Goal: Task Accomplishment & Management: Manage account settings

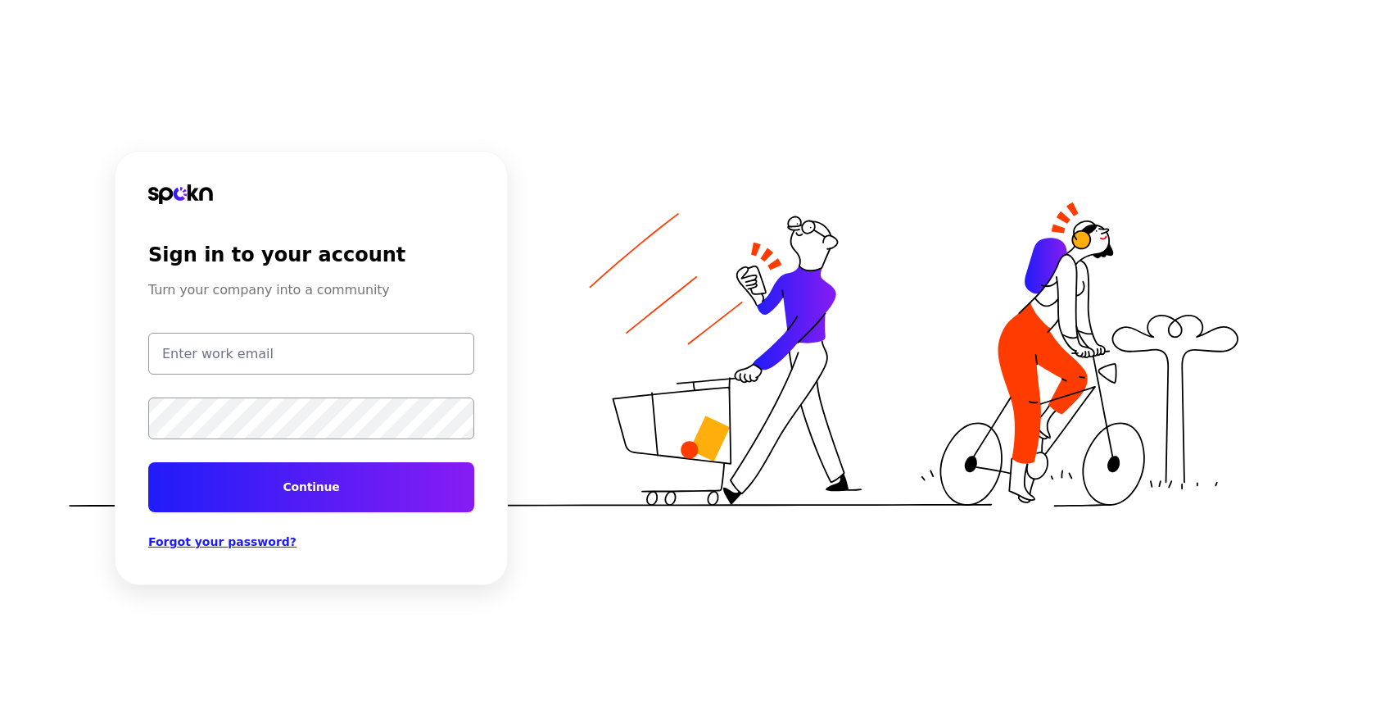
click at [389, 370] on input "email" at bounding box center [311, 354] width 326 height 42
type input "[EMAIL_ADDRESS][DOMAIN_NAME]"
click at [367, 496] on button "Continue" at bounding box center [311, 487] width 326 height 50
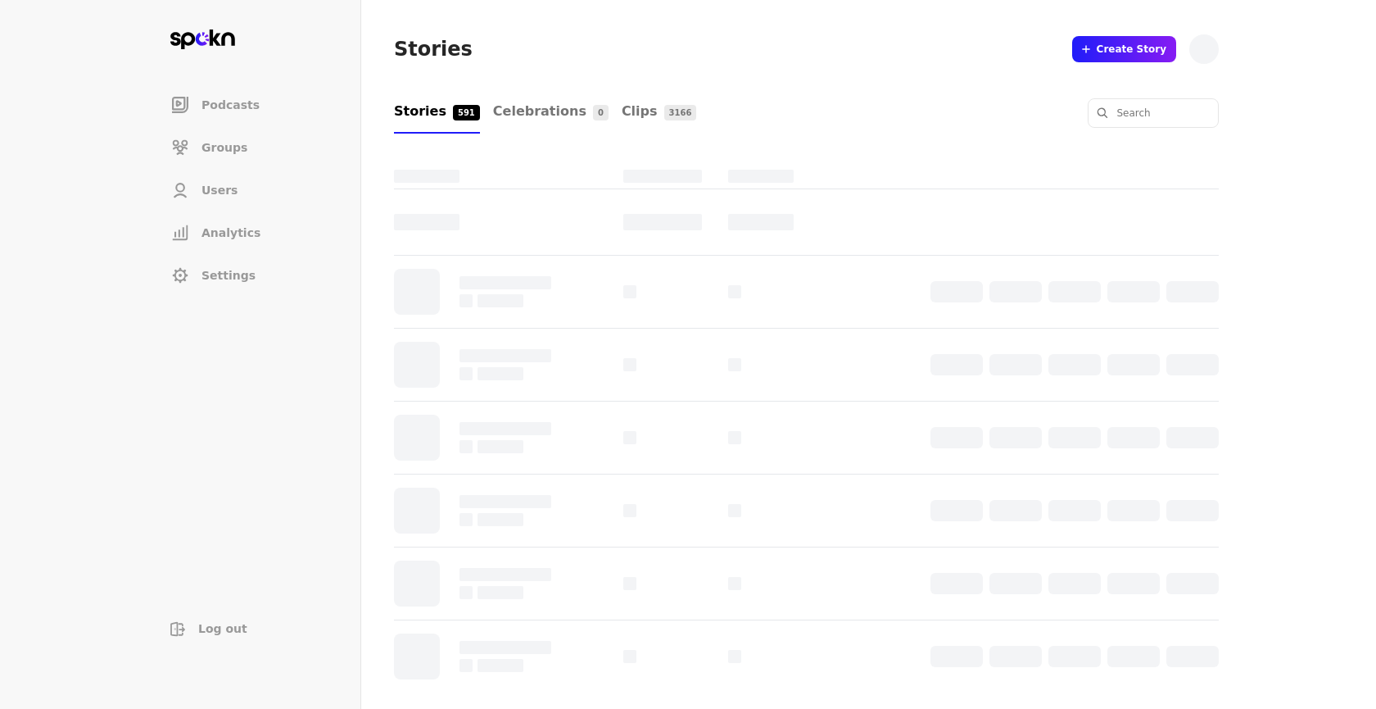
click at [224, 193] on span "Users" at bounding box center [220, 190] width 36 height 16
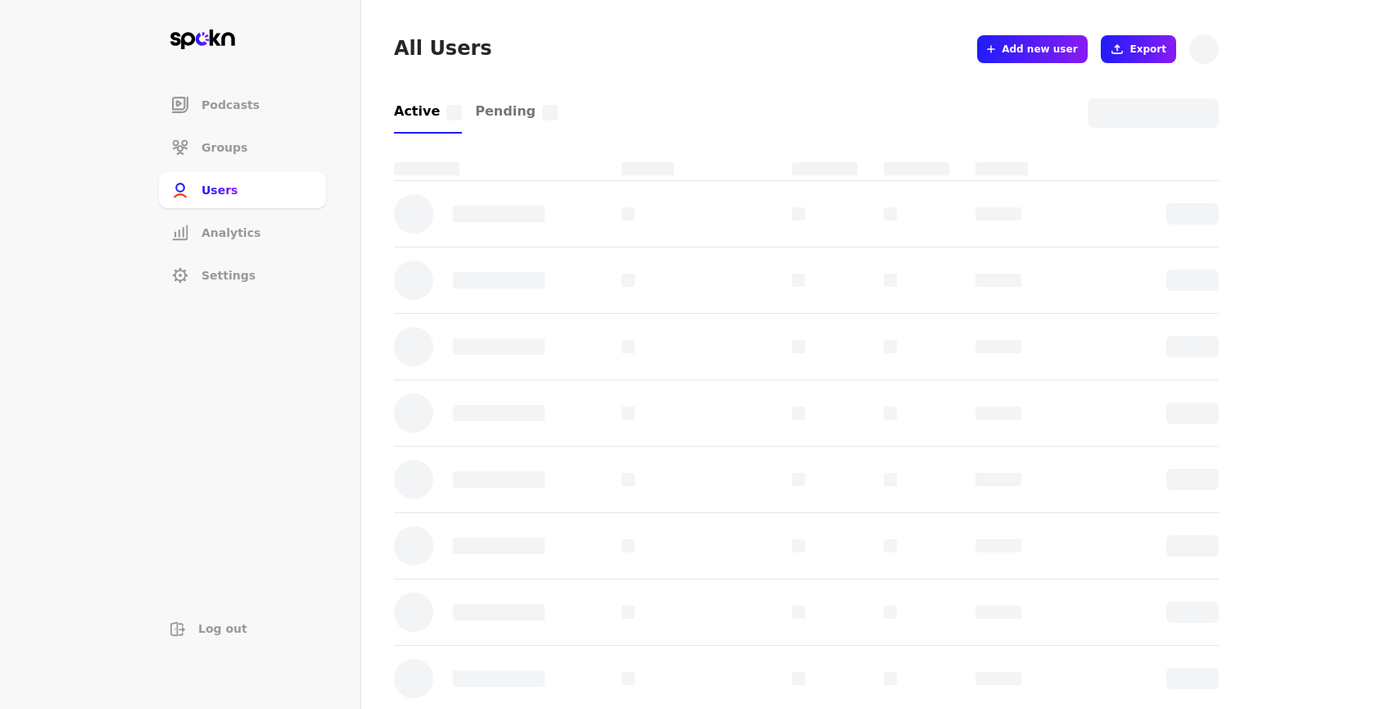
click at [1050, 47] on span "Add new user" at bounding box center [1039, 49] width 75 height 13
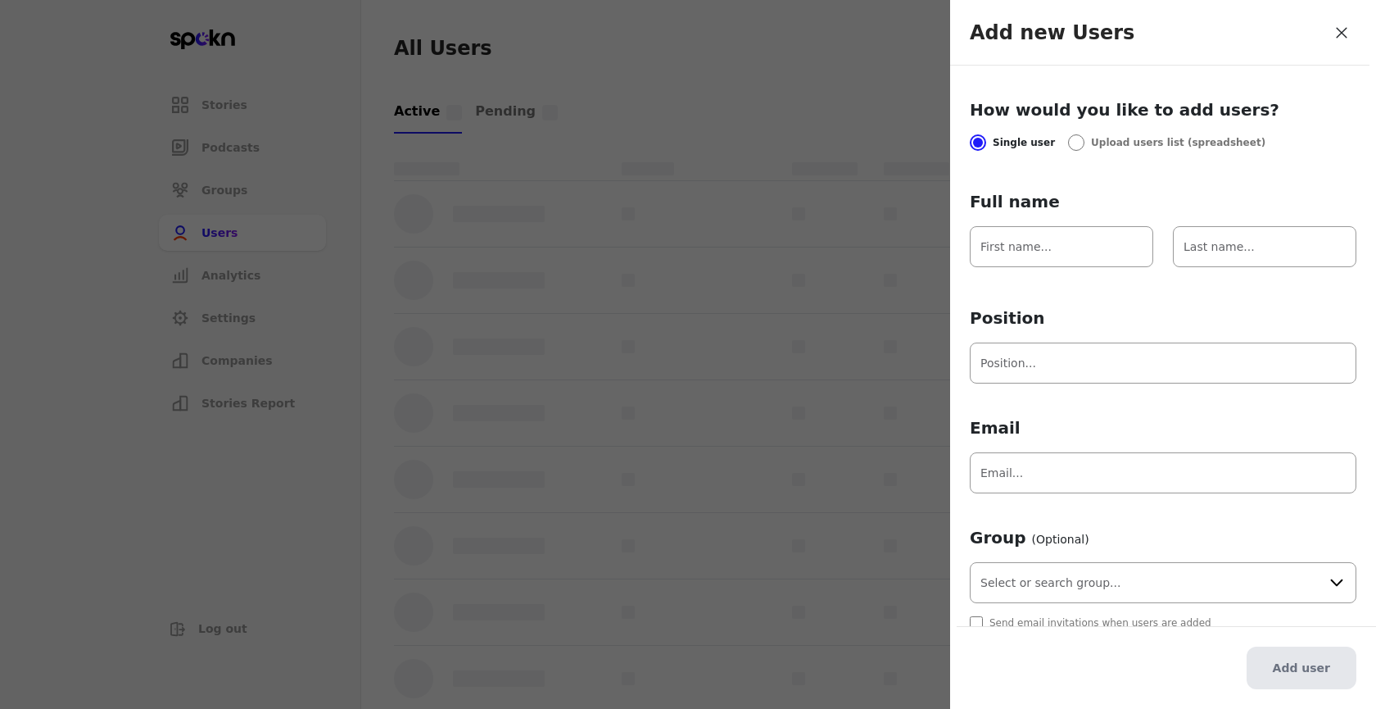
scroll to position [19, 0]
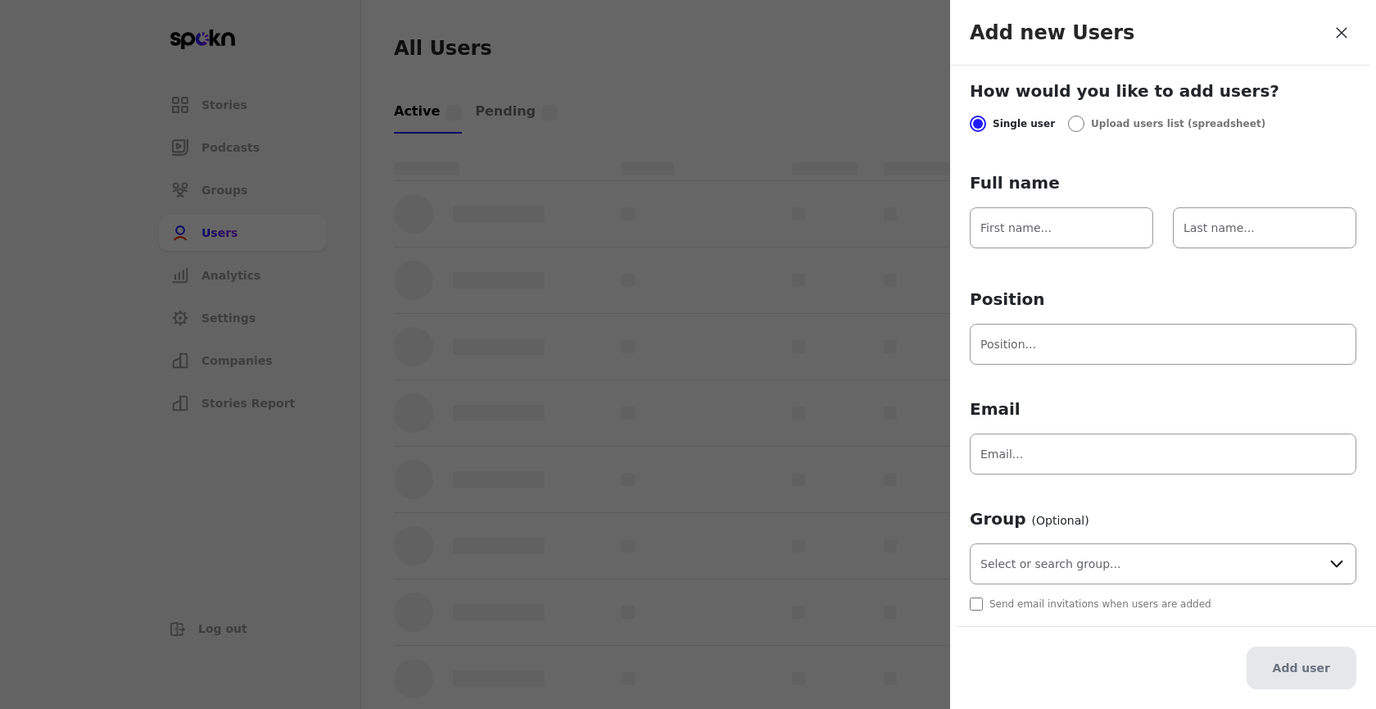
click at [1103, 581] on input "text" at bounding box center [1163, 563] width 387 height 41
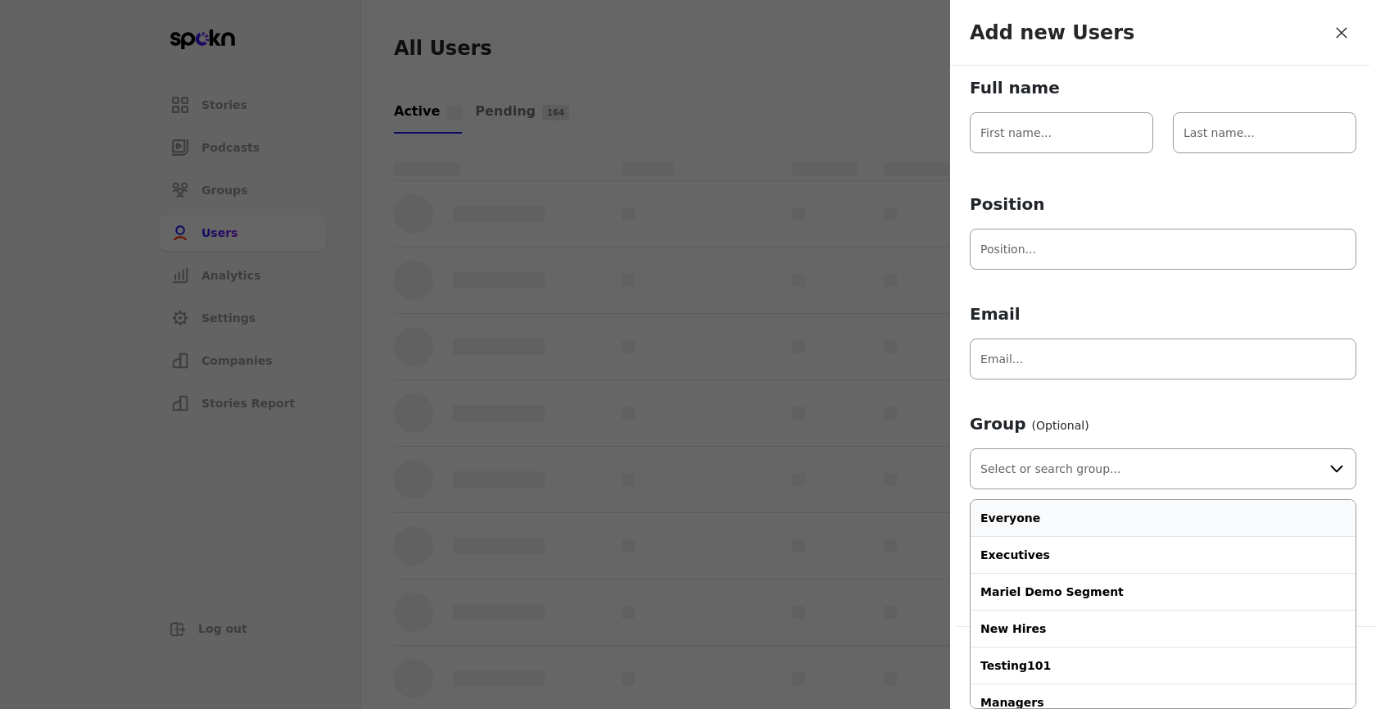
type input "Everyone"
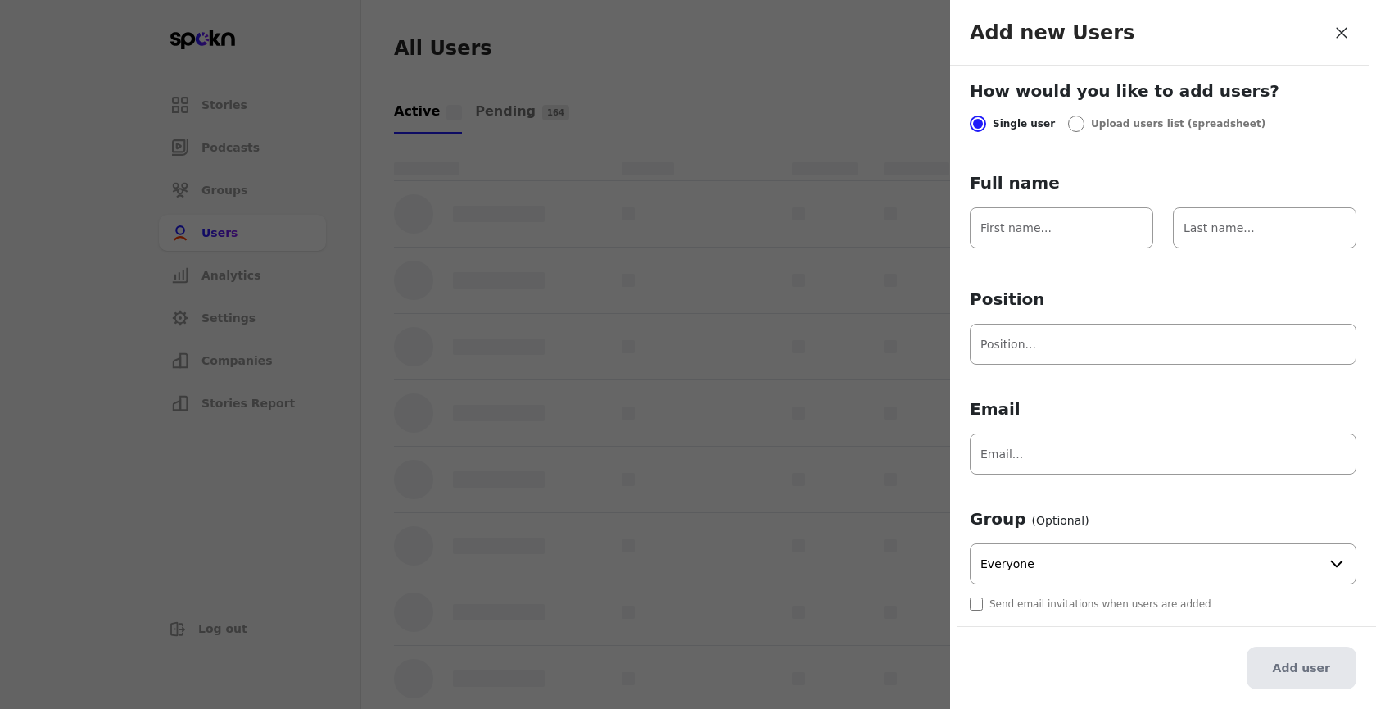
click at [1117, 432] on form "Full name Position Email Group (Optional) Everyone Send email invitations when …" at bounding box center [1163, 390] width 387 height 439
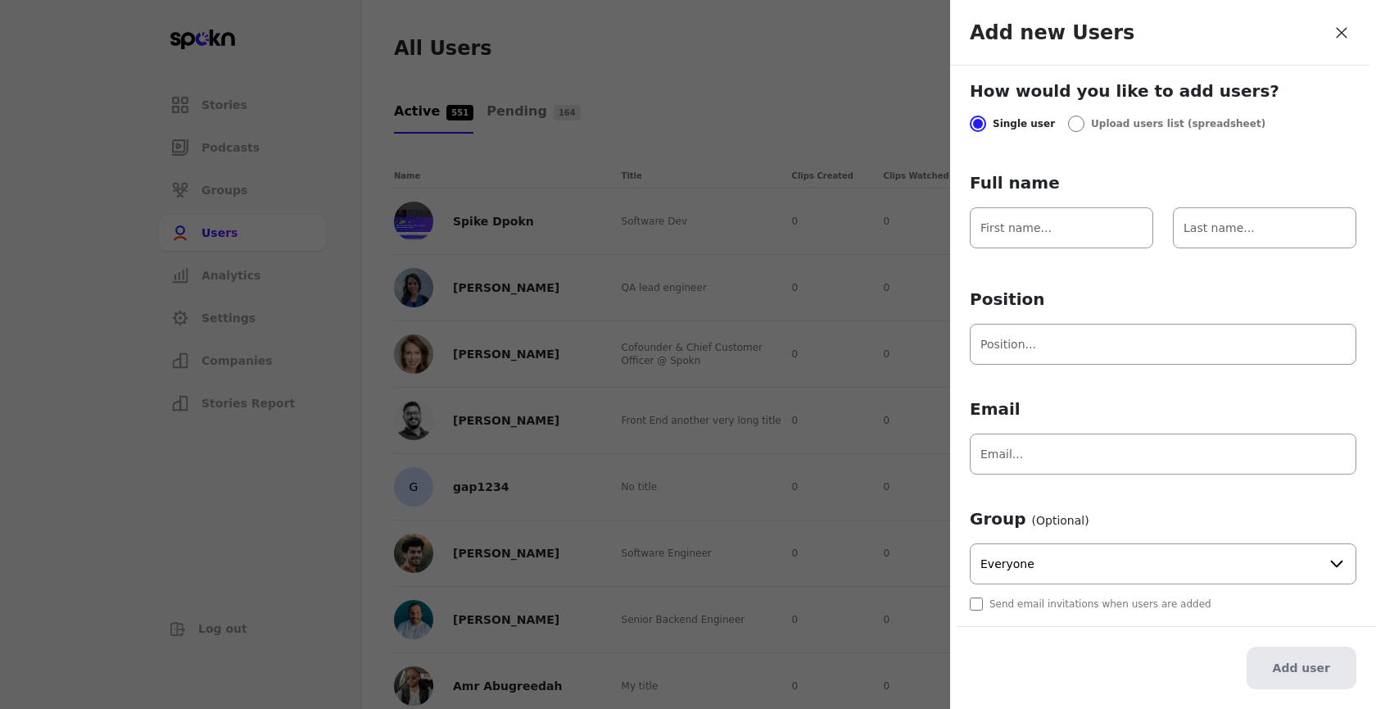
click at [1340, 29] on icon at bounding box center [1342, 32] width 16 height 23
